Goal: Book appointment/travel/reservation

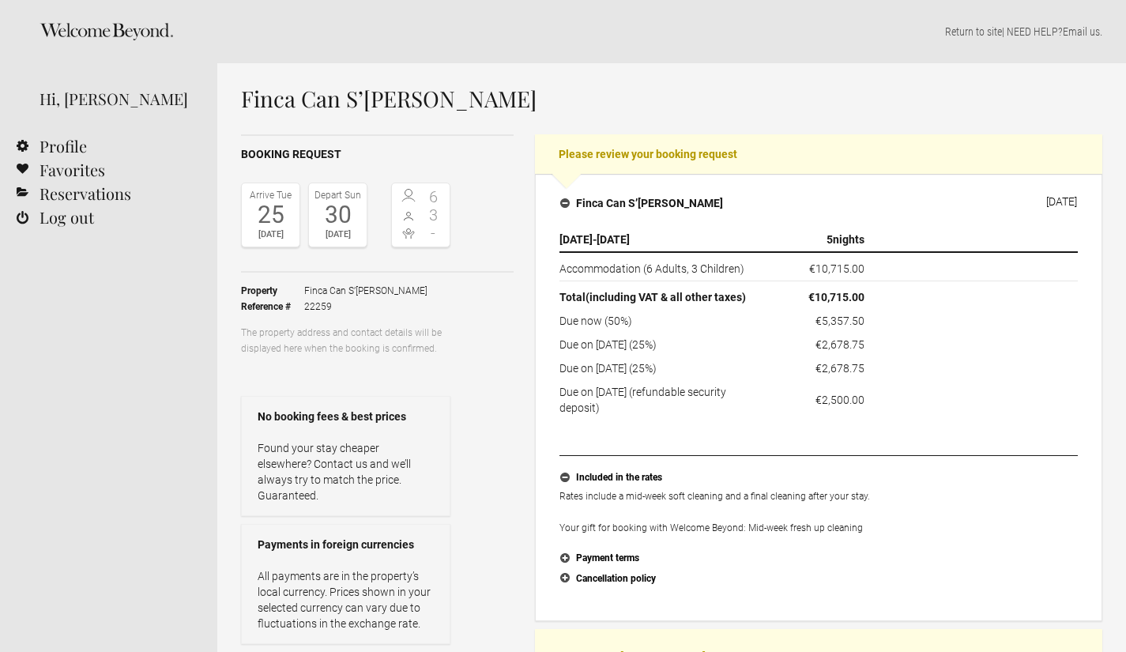
click at [518, 550] on div "Booking request Arrive Tue 25 Aug 2026 Depart Sun 30 Aug 2026 6 3 - Toggle book…" at bounding box center [672, 531] width 862 height 794
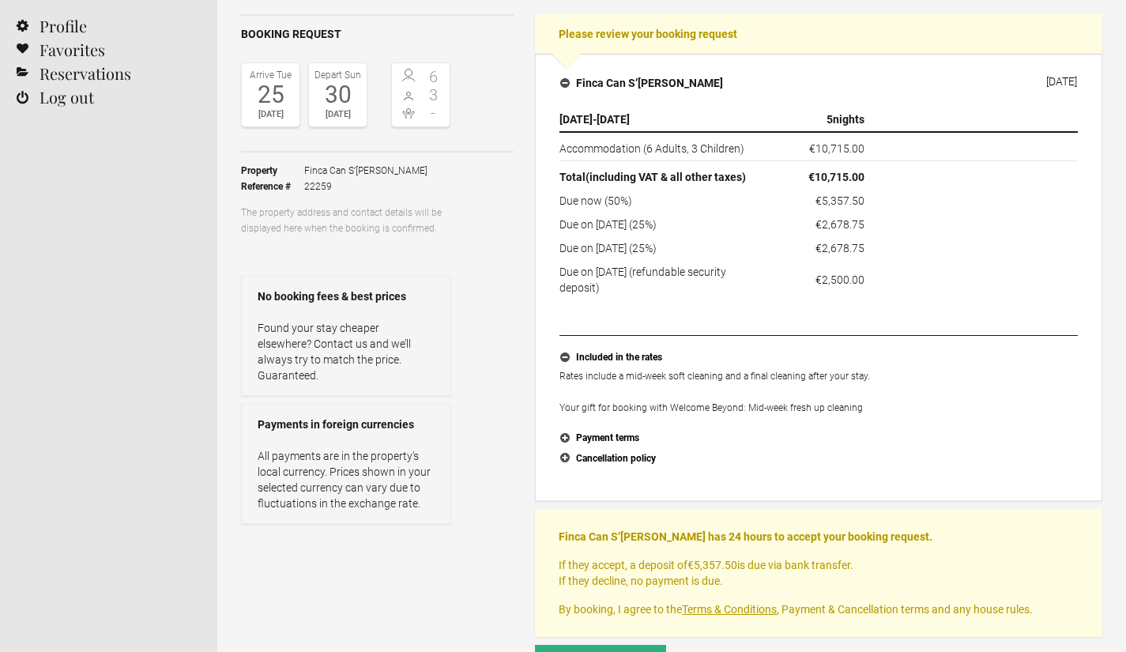
scroll to position [284, 0]
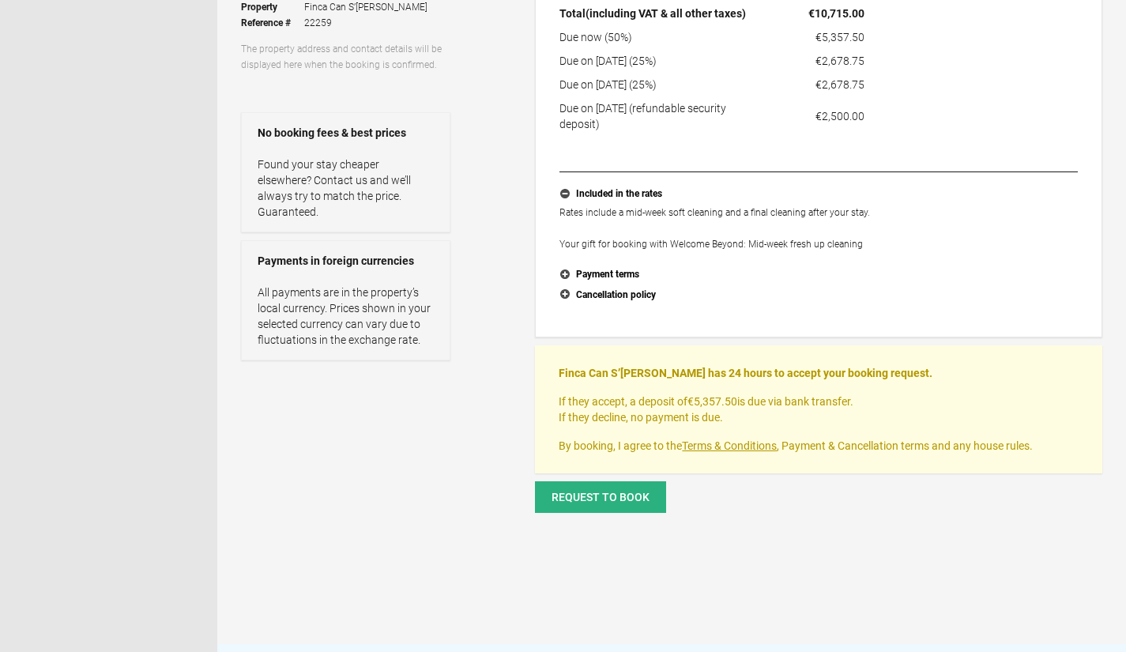
click at [734, 447] on link "Terms & Conditions" at bounding box center [729, 446] width 95 height 13
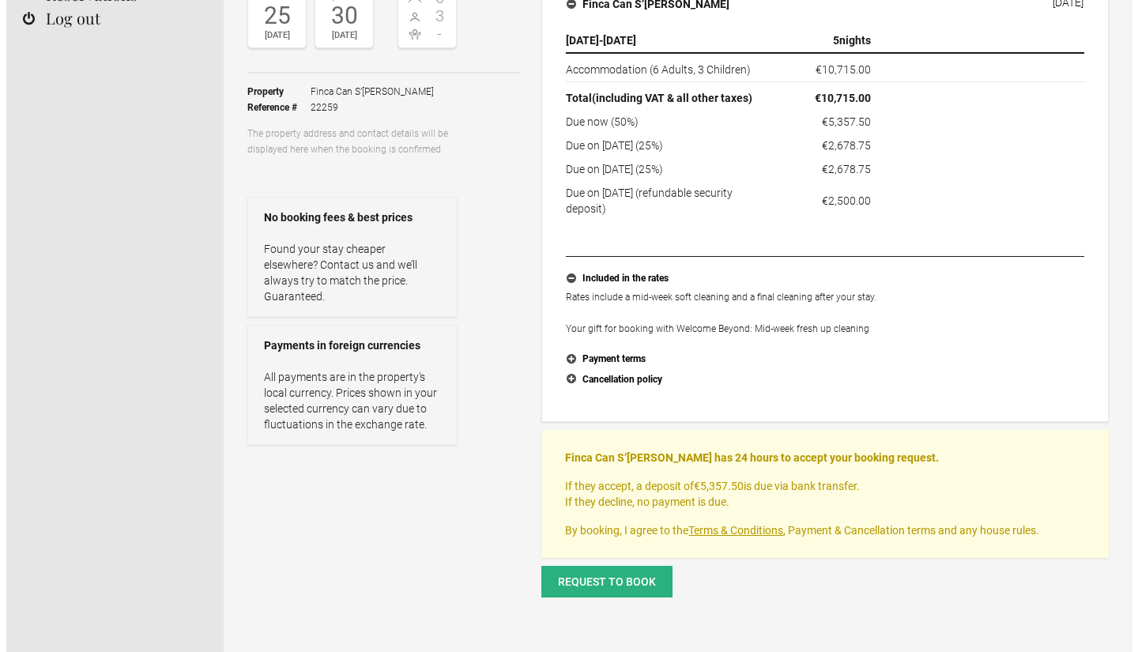
scroll to position [225, 0]
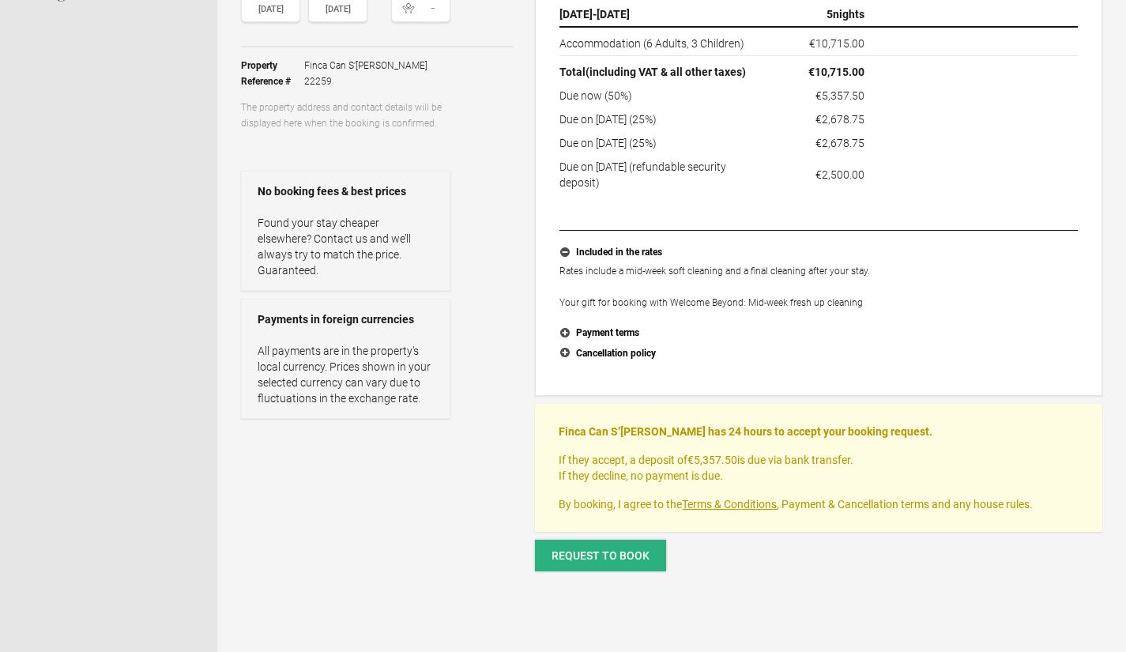
click at [601, 560] on span "Request to book" at bounding box center [601, 555] width 98 height 13
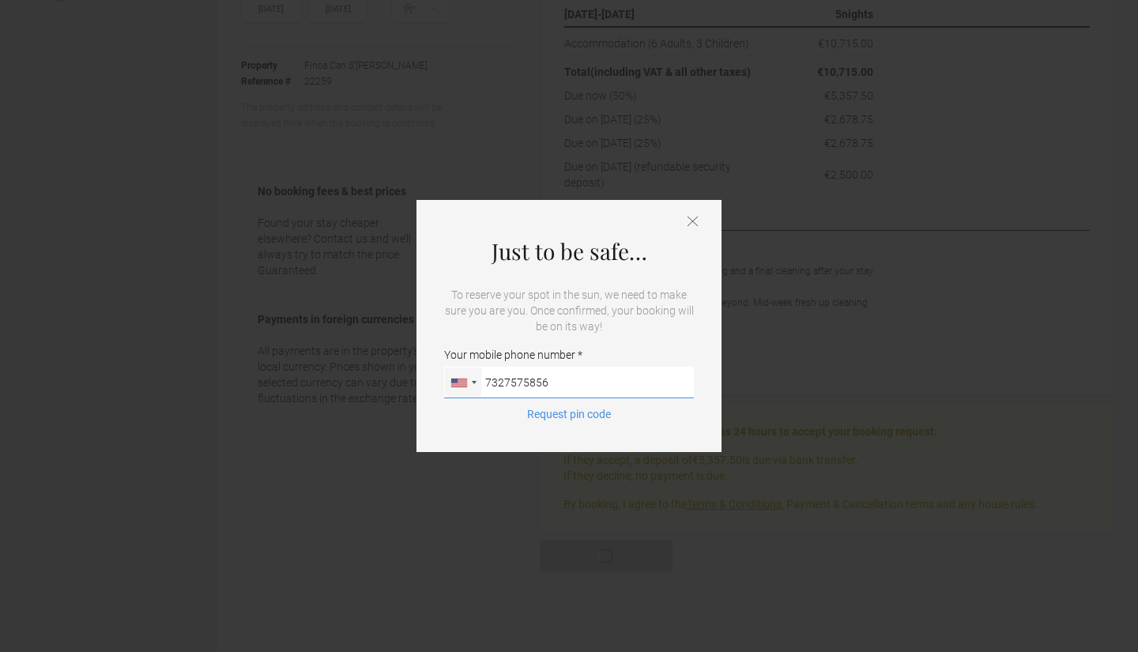
type input "7327575856"
click at [571, 415] on button "Request pin code" at bounding box center [569, 414] width 103 height 16
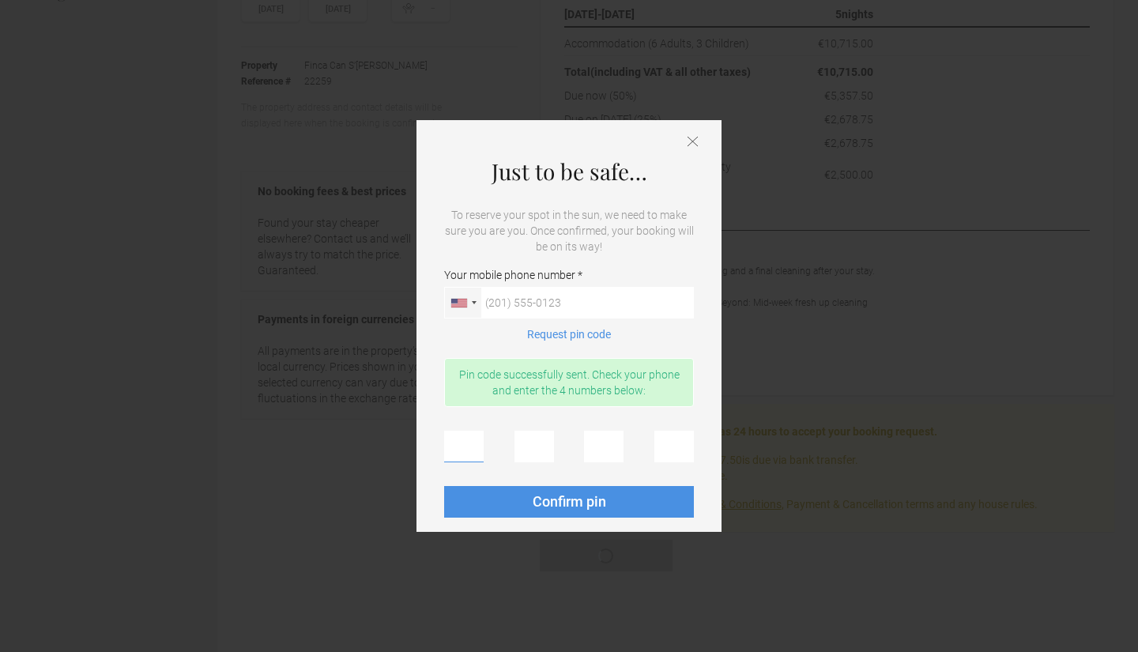
click at [453, 443] on input "text" at bounding box center [464, 447] width 40 height 32
type input "4"
click at [523, 445] on input "4" at bounding box center [535, 447] width 40 height 32
type input "8"
click at [523, 445] on input "8" at bounding box center [535, 447] width 40 height 32
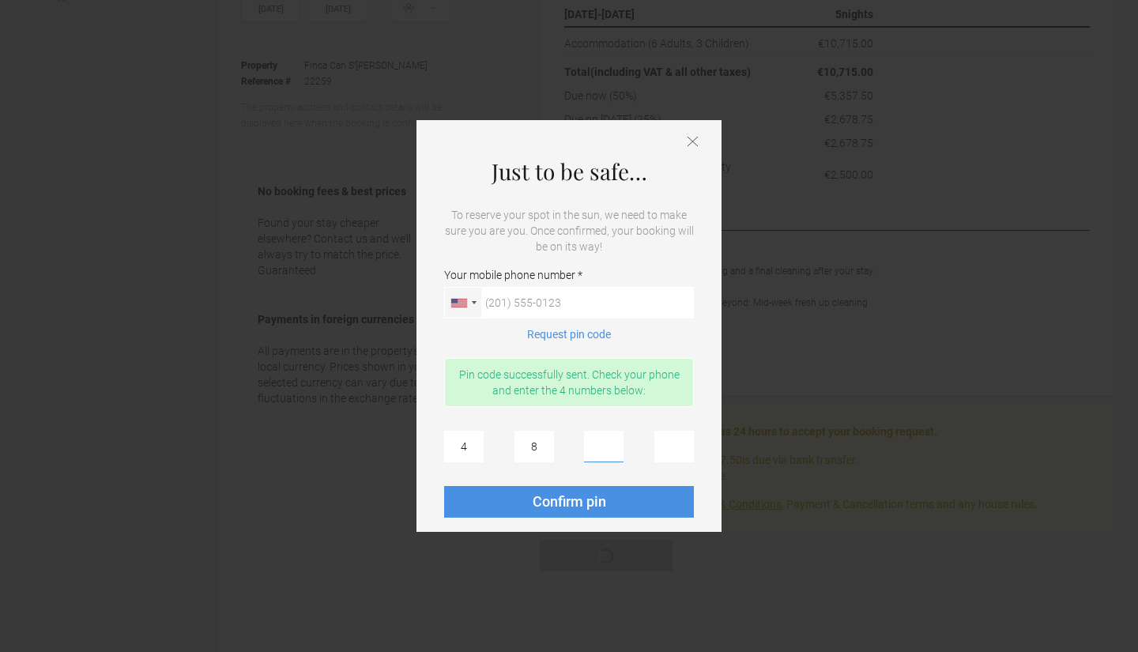
click at [592, 443] on input "4 8" at bounding box center [604, 447] width 40 height 32
type input "6"
click at [667, 447] on input "4 8 6" at bounding box center [675, 447] width 40 height 32
type input "2"
click at [585, 501] on span "Confirm pin" at bounding box center [570, 501] width 74 height 17
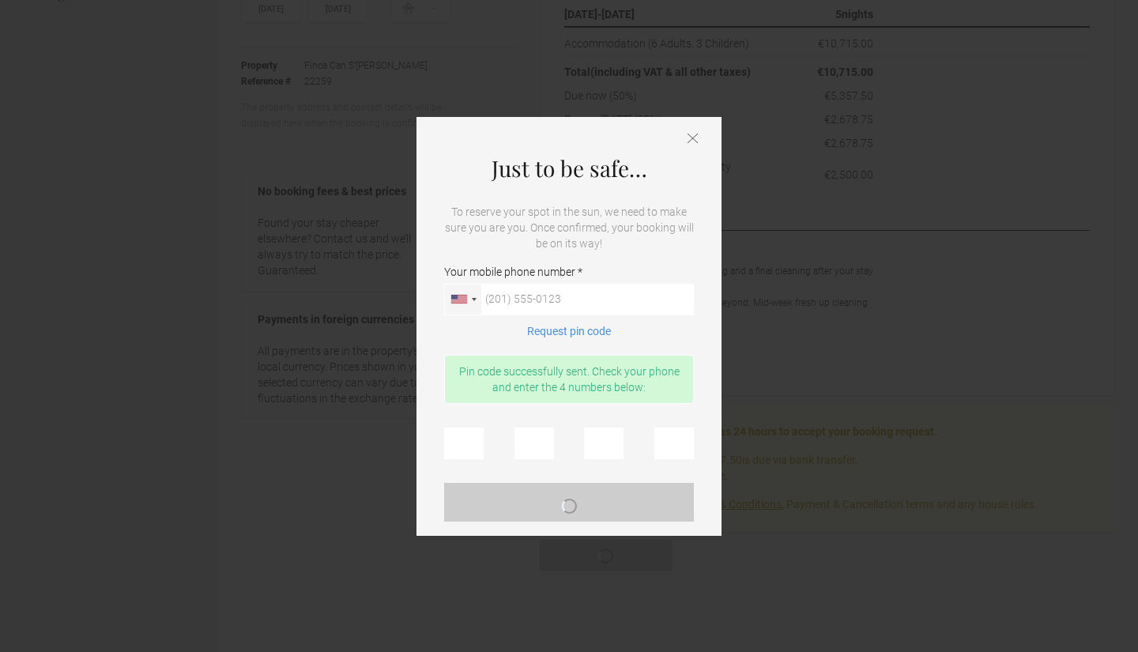
scroll to position [0, 0]
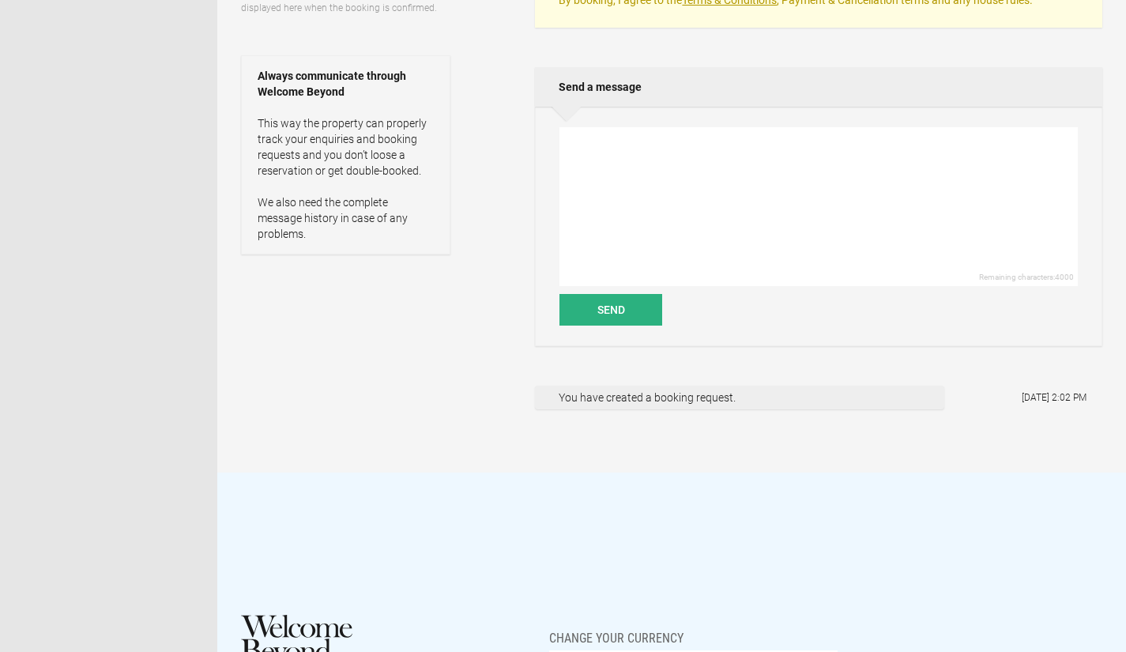
scroll to position [547, 0]
